Goal: Register for event/course

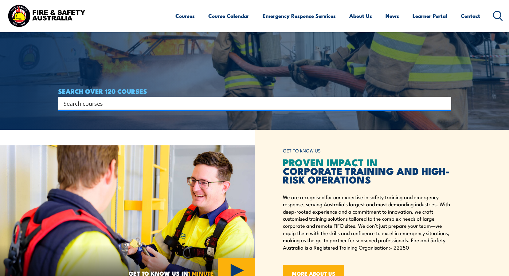
scroll to position [154, 0]
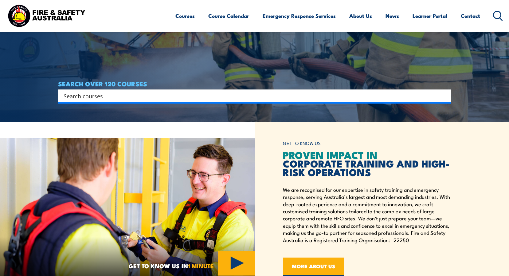
click at [114, 94] on input "Search input" at bounding box center [251, 95] width 374 height 9
type input "AIIMS"
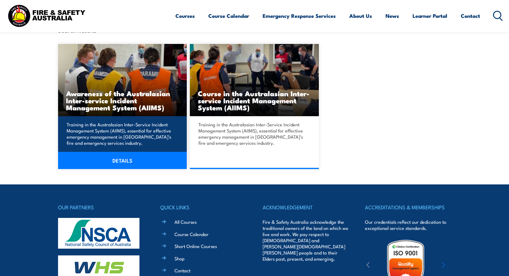
scroll to position [184, 0]
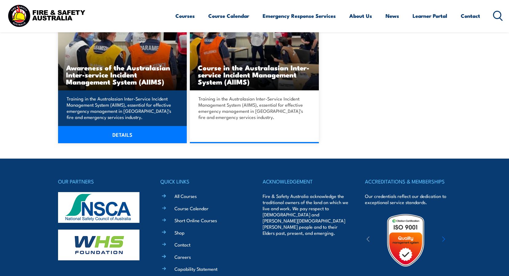
click at [123, 131] on link "DETAILS" at bounding box center [122, 134] width 129 height 17
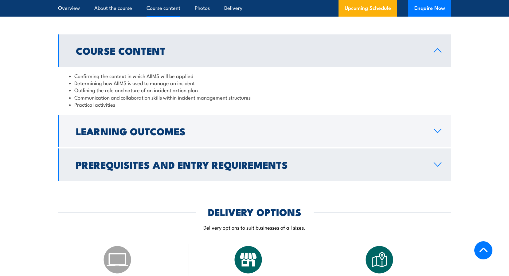
scroll to position [584, 0]
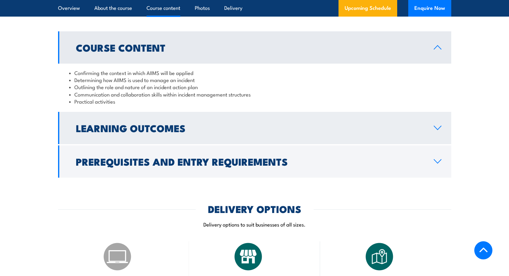
click at [197, 124] on h2 "Learning Outcomes" at bounding box center [250, 128] width 348 height 9
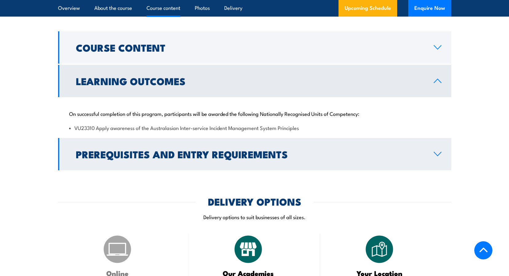
click at [130, 150] on h2 "Prerequisites and Entry Requirements" at bounding box center [250, 154] width 348 height 9
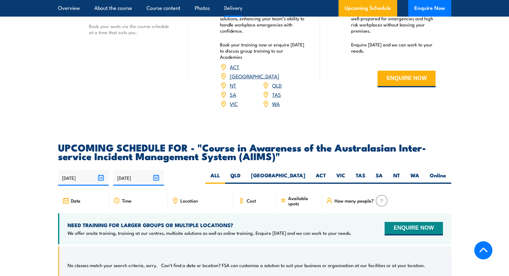
scroll to position [922, 0]
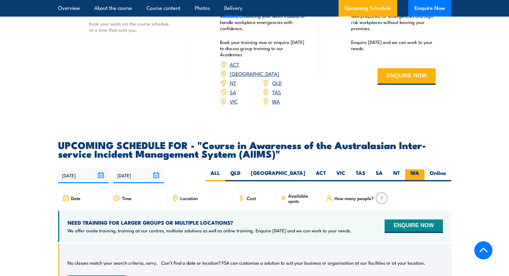
click at [417, 169] on label "WA" at bounding box center [414, 175] width 19 height 12
click at [419, 169] on input "WA" at bounding box center [421, 171] width 4 height 4
radio input "true"
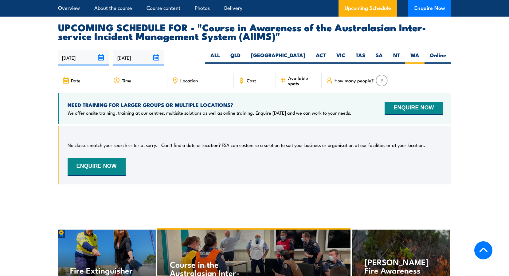
scroll to position [987, 0]
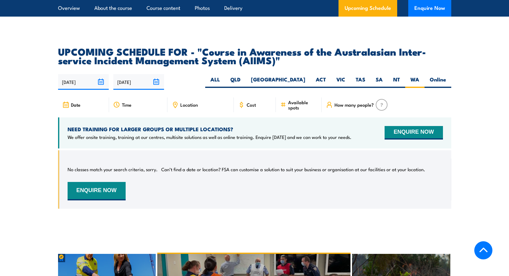
click at [155, 74] on input "21/02/2026" at bounding box center [138, 82] width 51 height 16
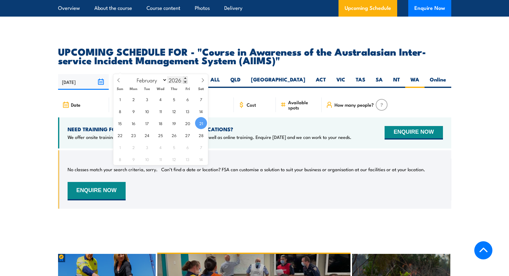
click at [182, 79] on input "2026" at bounding box center [177, 79] width 20 height 7
click at [184, 78] on span at bounding box center [185, 78] width 4 height 4
type input "2027"
click at [189, 74] on div "25/08/2025 21/02/2026" at bounding box center [254, 82] width 393 height 16
click at [141, 74] on input "[DATE]" at bounding box center [138, 82] width 51 height 16
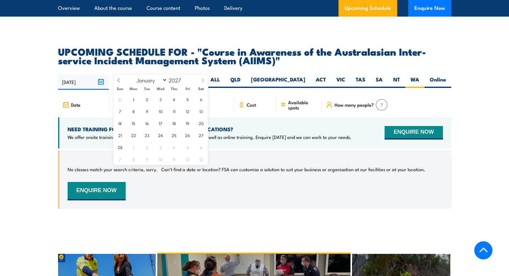
click at [200, 81] on span at bounding box center [203, 82] width 10 height 17
select select "2"
click at [143, 74] on input "21/02/2026" at bounding box center [138, 82] width 51 height 16
click at [199, 74] on div "25/08/2025 21/02/2026" at bounding box center [254, 82] width 393 height 16
click at [123, 74] on input "21/02/2026" at bounding box center [138, 82] width 51 height 16
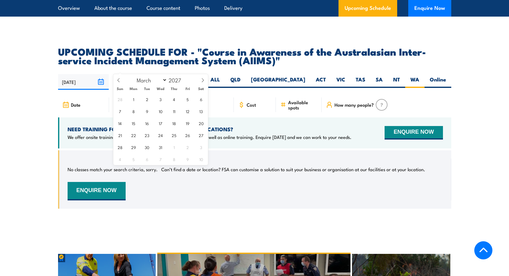
click at [126, 74] on input "21/02/2026" at bounding box center [138, 82] width 51 height 16
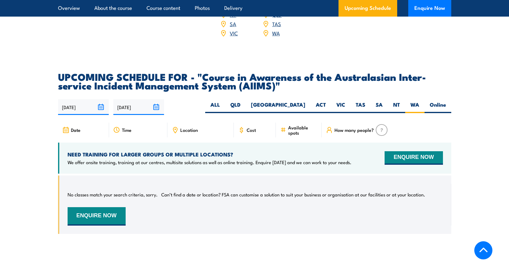
scroll to position [926, 0]
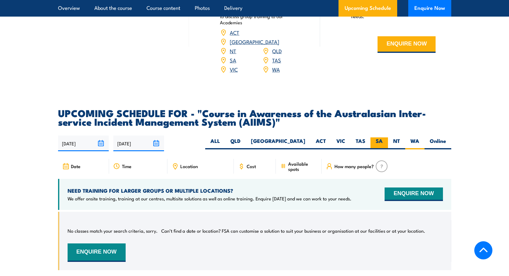
click at [384, 137] on label "SA" at bounding box center [380, 143] width 18 height 12
click at [384, 137] on input "SA" at bounding box center [385, 139] width 4 height 4
radio input "true"
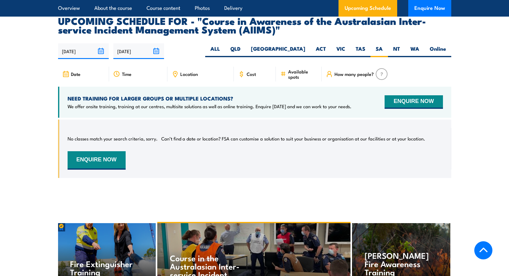
click at [244, 71] on icon at bounding box center [241, 74] width 7 height 7
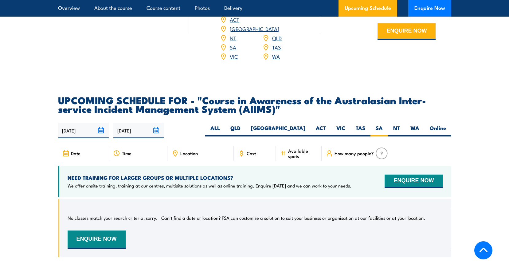
scroll to position [926, 0]
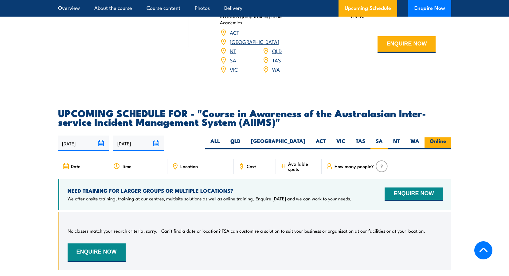
click at [437, 137] on label "Online" at bounding box center [438, 143] width 27 height 12
click at [446, 137] on input "Online" at bounding box center [448, 139] width 4 height 4
radio input "true"
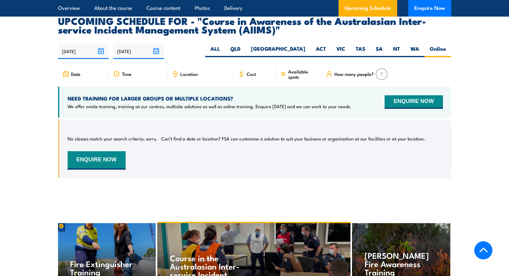
click at [175, 120] on div "No classes match your search criteria, sorry. Can’t find a date or location? FS…" at bounding box center [254, 149] width 393 height 58
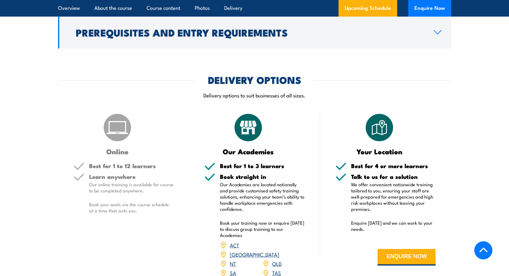
scroll to position [743, 0]
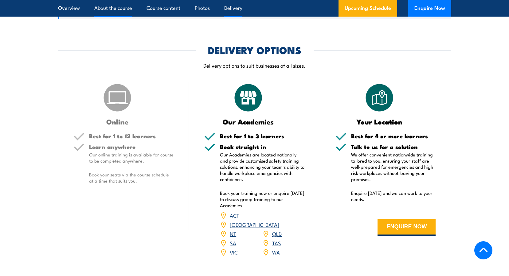
drag, startPoint x: 112, startPoint y: 10, endPoint x: 115, endPoint y: 10, distance: 3.1
click at [112, 10] on link "About the course" at bounding box center [113, 8] width 38 height 16
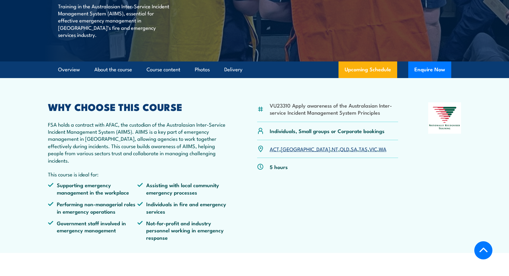
scroll to position [174, 0]
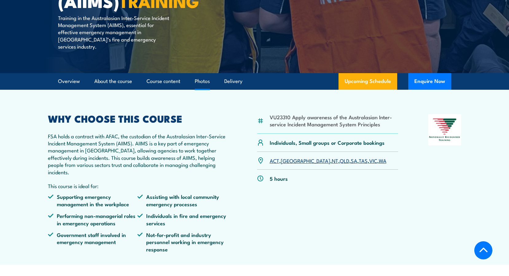
click at [203, 73] on link "Photos" at bounding box center [202, 81] width 15 height 16
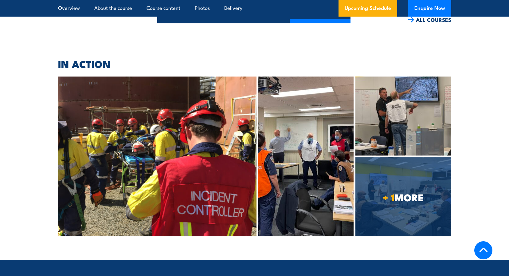
scroll to position [1414, 0]
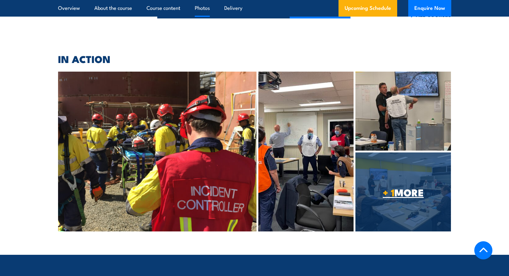
click at [416, 188] on span "+ 1 MORE" at bounding box center [404, 192] width 96 height 9
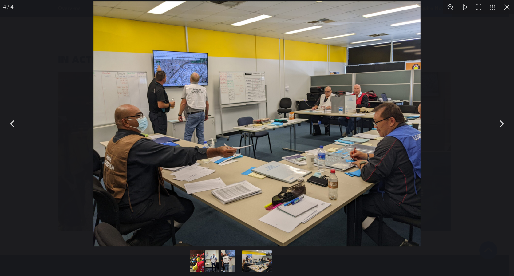
click at [499, 125] on button "You can close this modal content with the ESC key" at bounding box center [501, 123] width 15 height 15
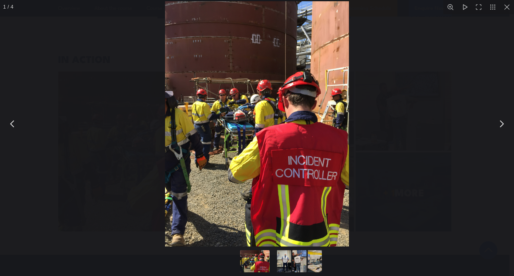
click at [499, 125] on button "You can close this modal content with the ESC key" at bounding box center [501, 123] width 15 height 15
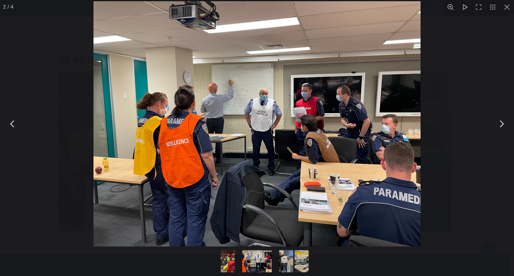
click at [499, 125] on button "You can close this modal content with the ESC key" at bounding box center [501, 123] width 15 height 15
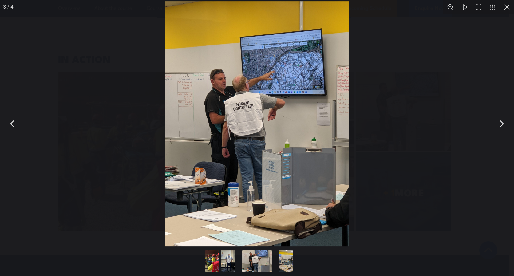
click at [448, 30] on div "You can close this modal content with the ESC key" at bounding box center [257, 124] width 514 height 248
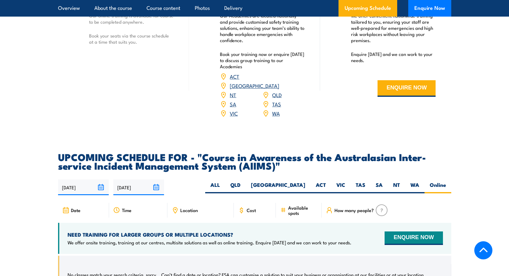
scroll to position [830, 0]
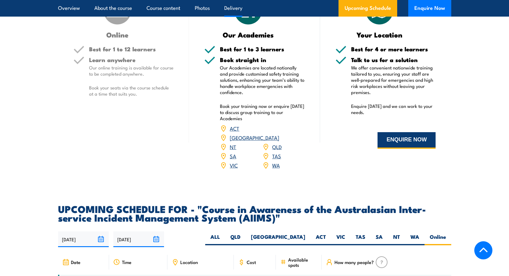
click at [394, 136] on button "ENQUIRE NOW" at bounding box center [407, 140] width 58 height 17
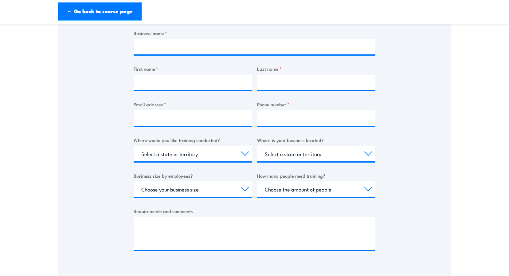
scroll to position [123, 0]
